Goal: Check status: Check status

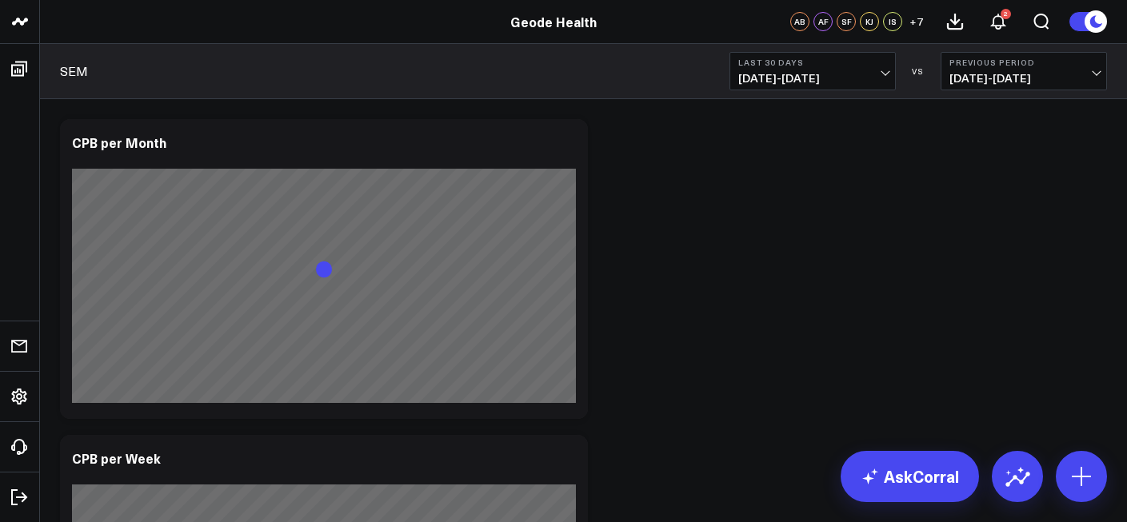
click at [840, 84] on span "[DATE] - [DATE]" at bounding box center [812, 78] width 149 height 13
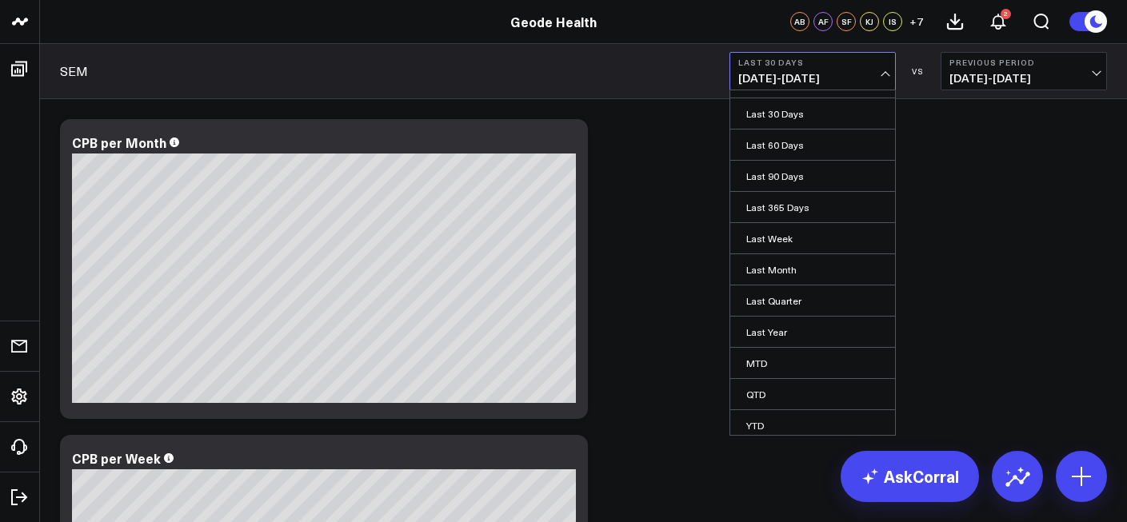
scroll to position [91, 0]
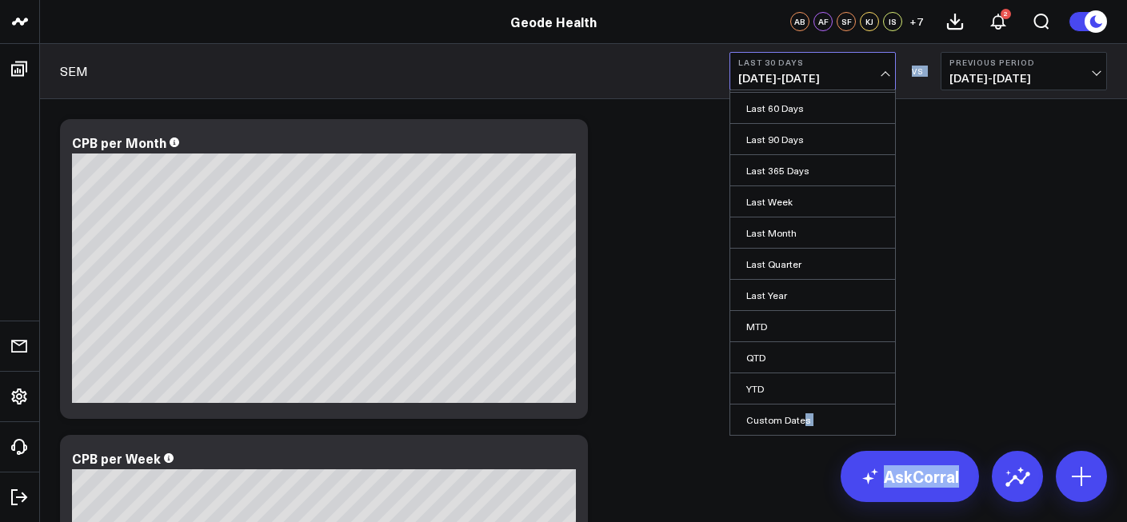
drag, startPoint x: 800, startPoint y: 417, endPoint x: 681, endPoint y: 365, distance: 128.9
click at [813, 223] on link "Last Month" at bounding box center [812, 233] width 165 height 30
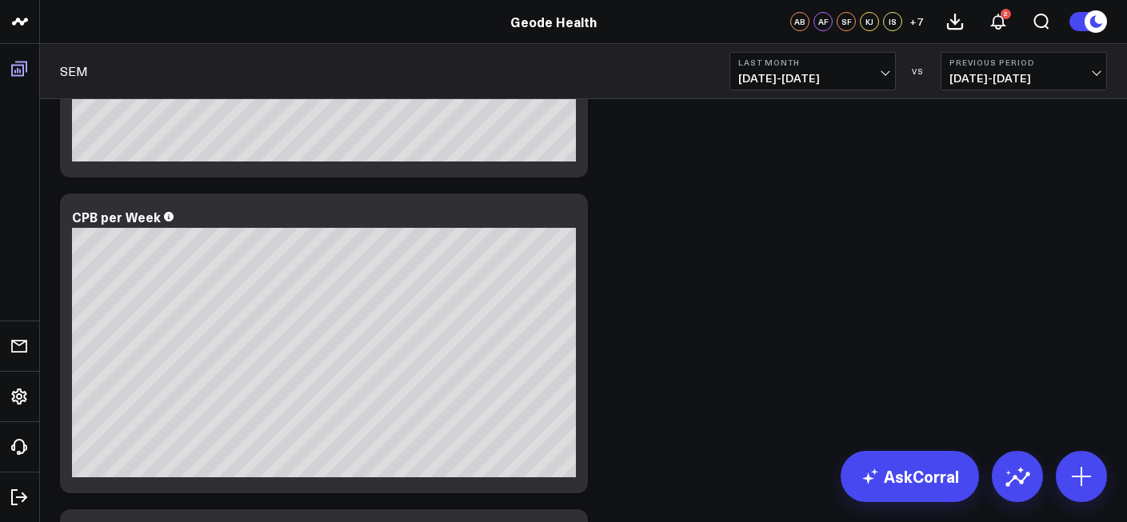
scroll to position [302, 0]
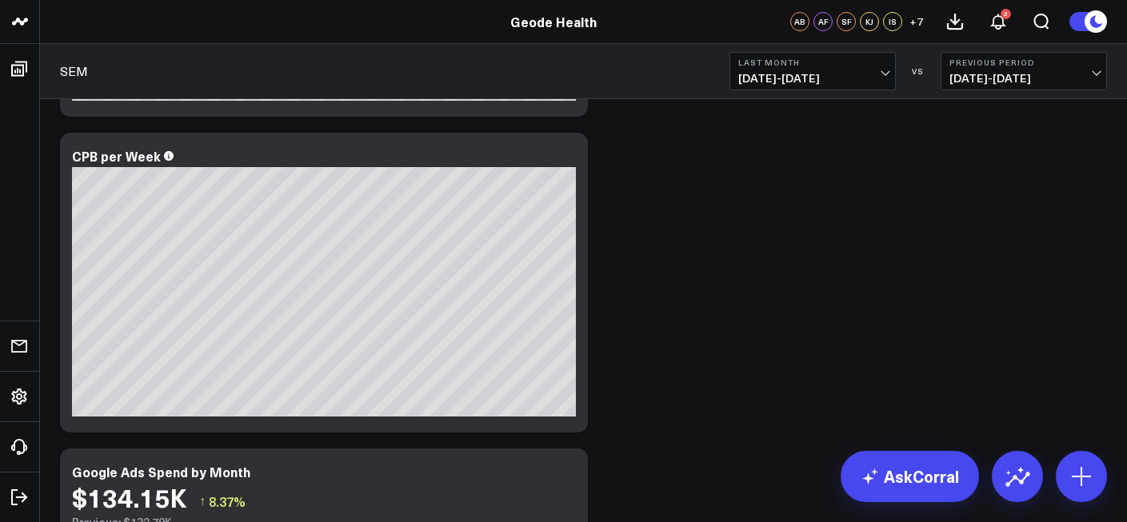
click at [869, 66] on b "Last Month" at bounding box center [812, 63] width 149 height 10
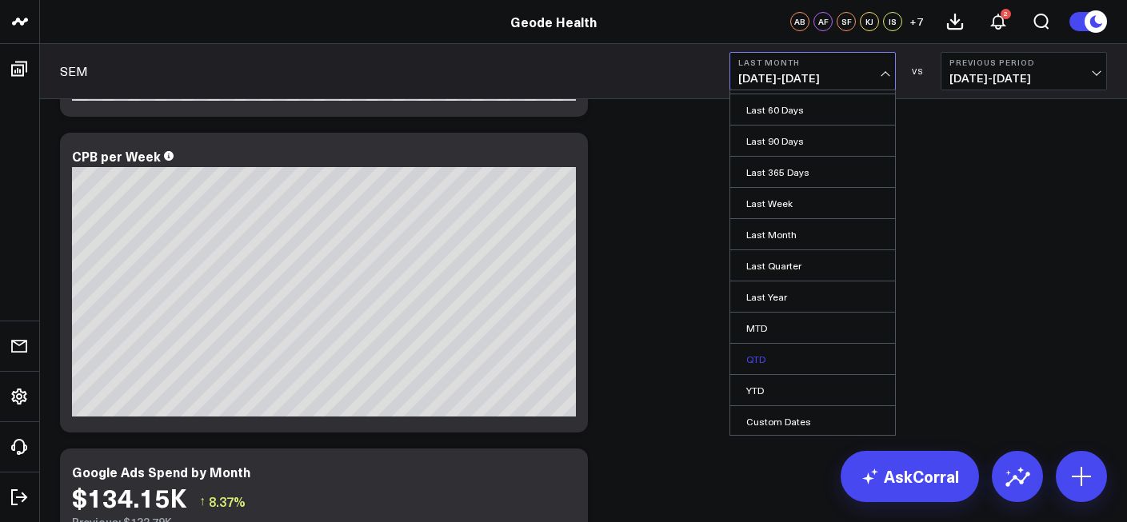
scroll to position [91, 0]
click at [800, 417] on link "Custom Dates" at bounding box center [812, 420] width 165 height 30
select select "9"
select select "2025"
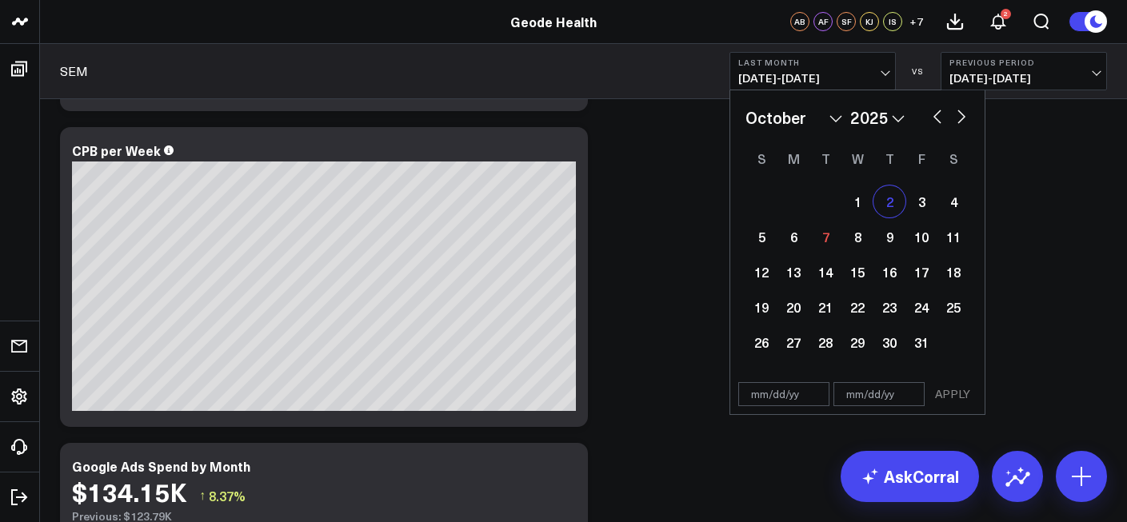
scroll to position [309, 0]
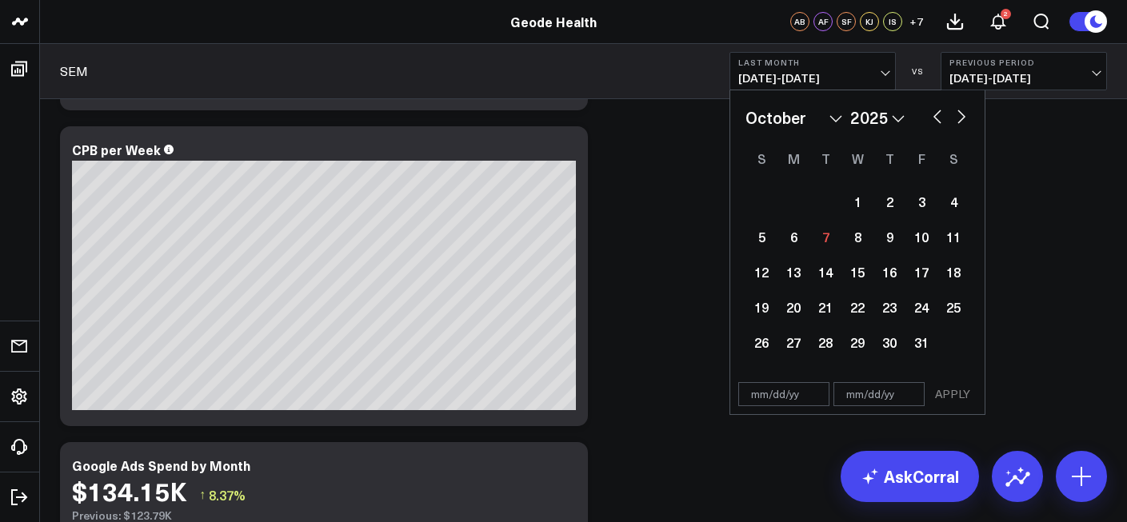
click at [938, 117] on button "button" at bounding box center [937, 115] width 16 height 19
select select "8"
select select "2025"
click at [789, 334] on div "29" at bounding box center [793, 342] width 32 height 32
type input "[DATE]"
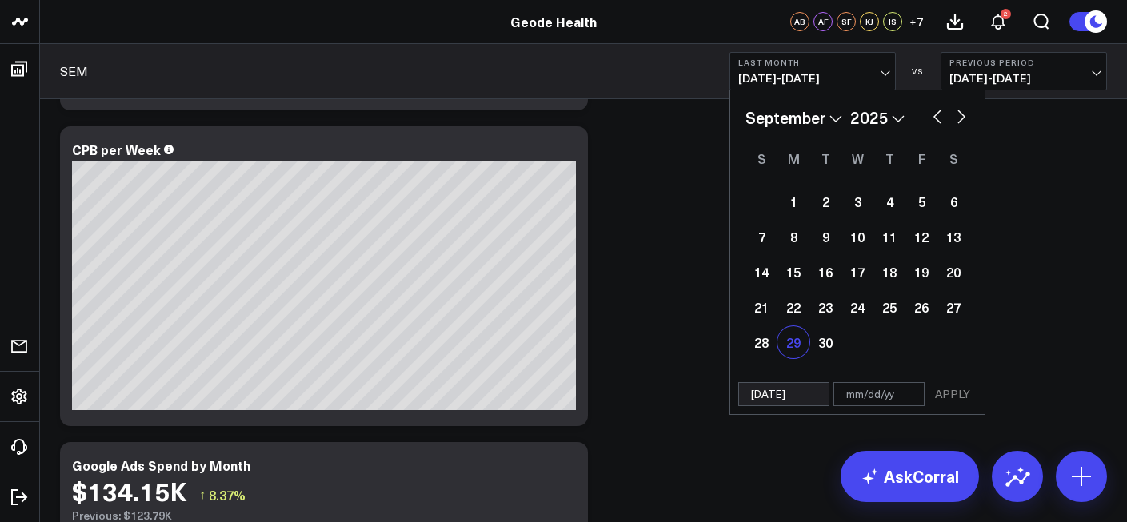
select select "8"
select select "2025"
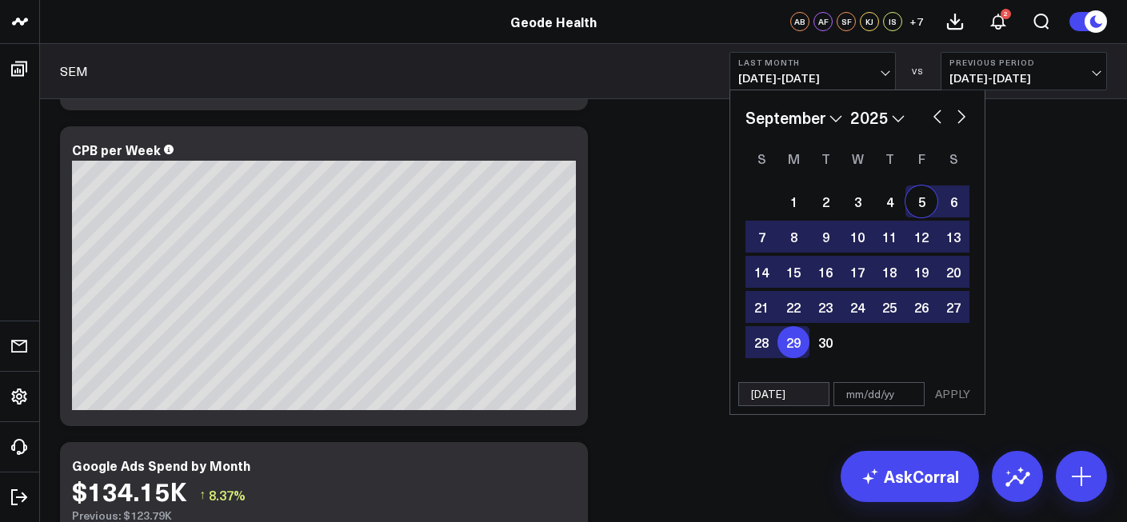
click at [956, 114] on button "button" at bounding box center [961, 115] width 16 height 19
select select "9"
select select "2025"
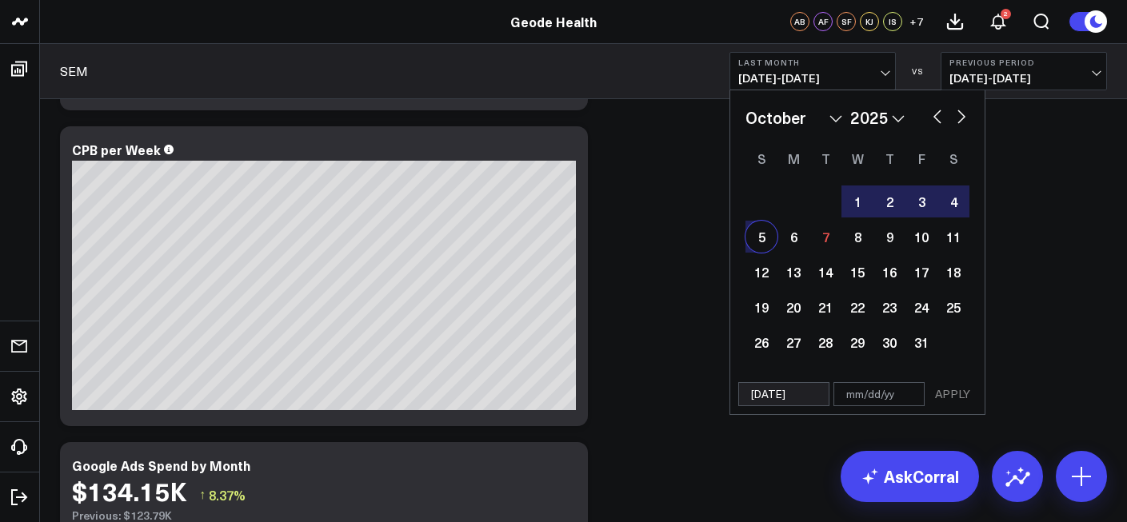
click at [768, 242] on div "5" at bounding box center [761, 237] width 32 height 32
type input "[DATE]"
select select "9"
select select "2025"
click at [947, 397] on button "APPLY" at bounding box center [952, 394] width 48 height 24
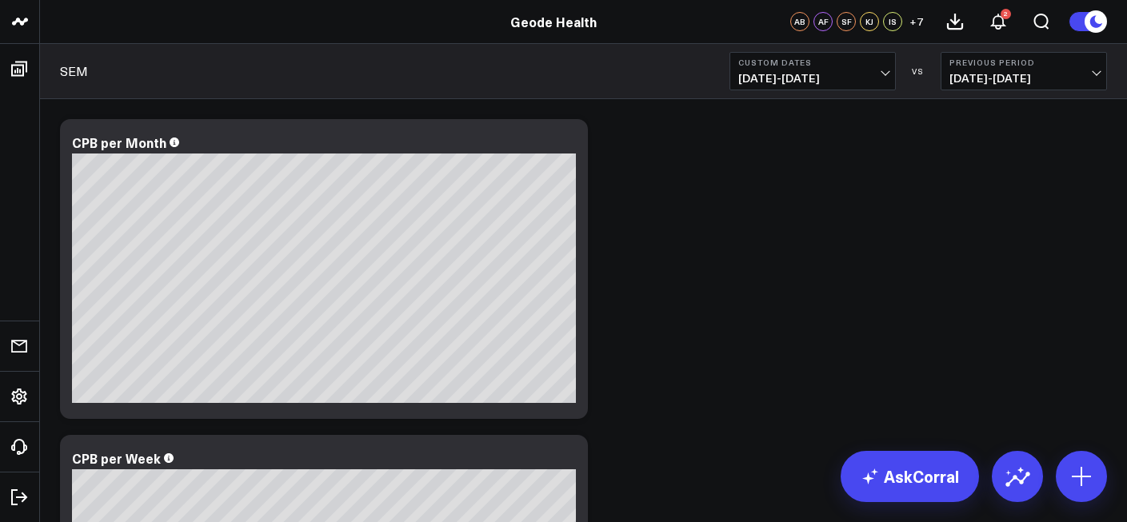
scroll to position [141, 0]
